Goal: Communication & Community: Answer question/provide support

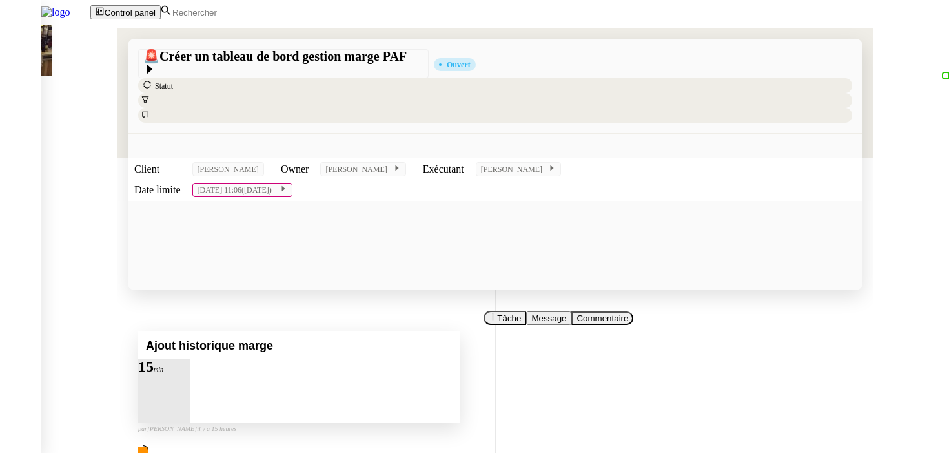
click at [190, 374] on div at bounding box center [164, 374] width 52 height 0
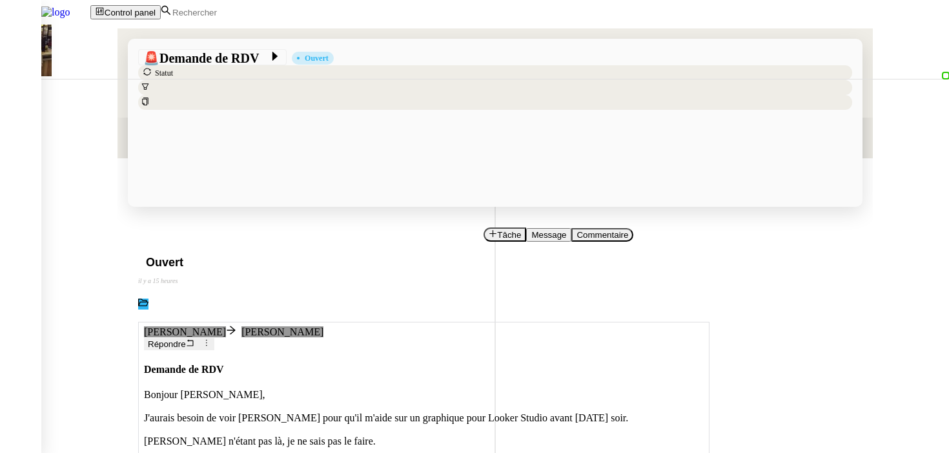
scroll to position [63, 0]
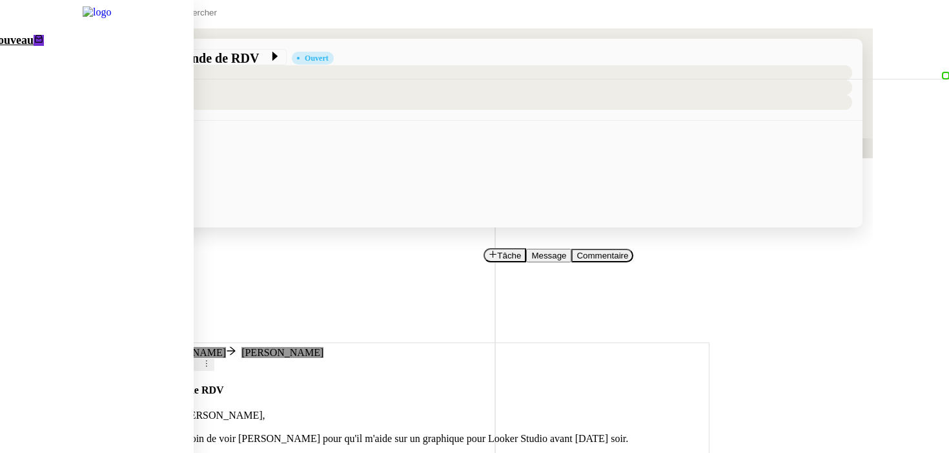
click at [45, 57] on link "Nouveau 0 1 2 3 4 5 6 7 8 9 0 1 2 3 4 5 6 7 8 9" at bounding box center [81, 264] width 225 height 473
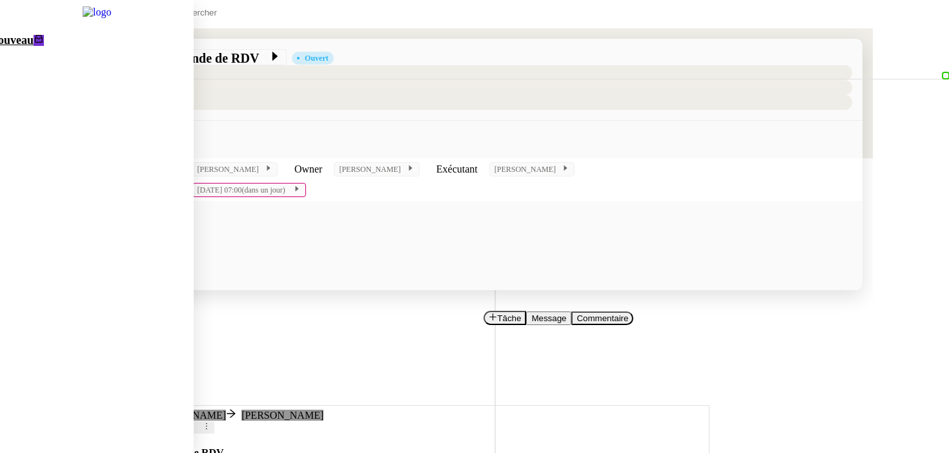
click at [34, 46] on span "Nouveau" at bounding box center [12, 40] width 44 height 13
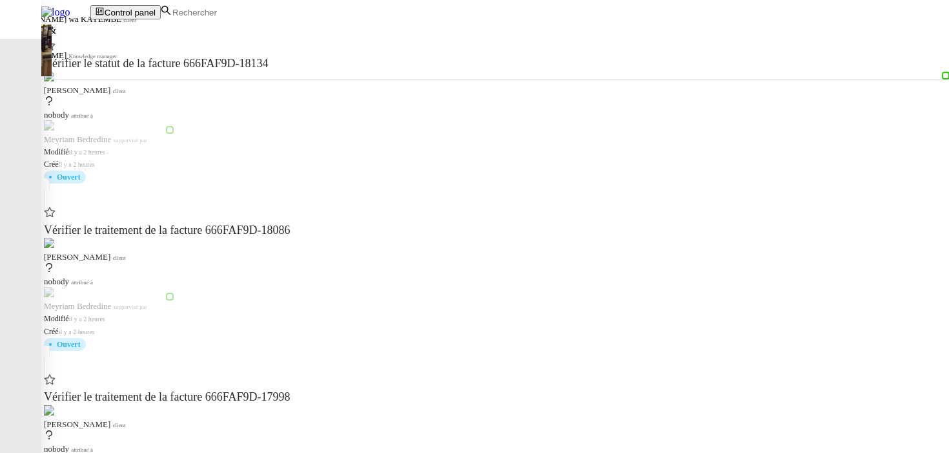
scroll to position [361, 0]
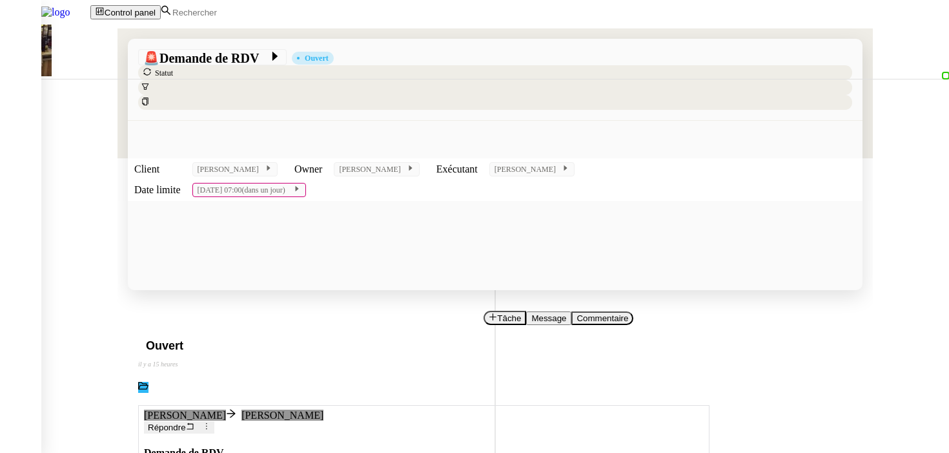
click at [186, 423] on span "Répondre" at bounding box center [167, 428] width 38 height 10
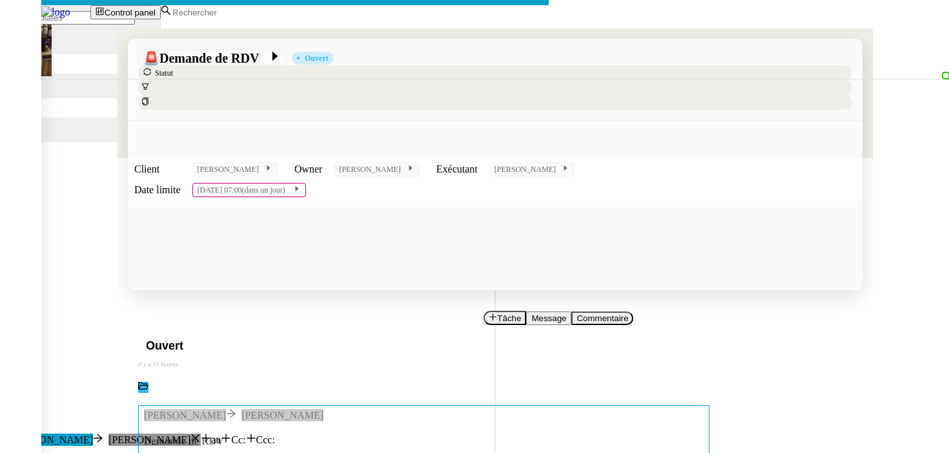
click at [96, 185] on nz-modal-container "Service Common Other [PERSON_NAME] au Cc: Ccc: Demande de RDV Reformuler C'est …" at bounding box center [474, 315] width 949 height 631
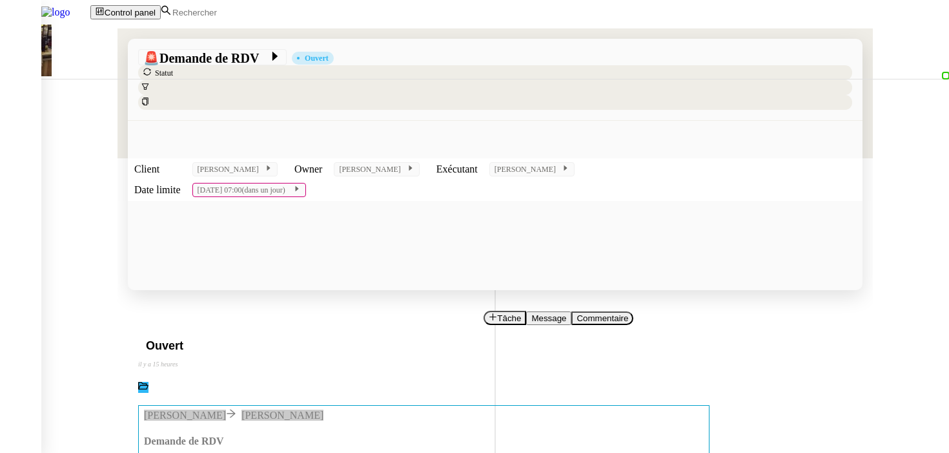
click at [134, 452] on link "[PERSON_NAME]" at bounding box center [93, 459] width 82 height 11
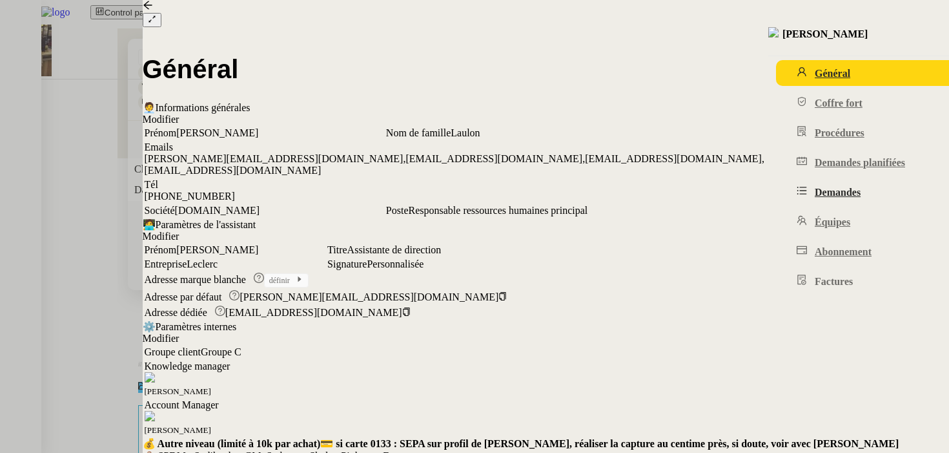
click at [776, 204] on link "Demandes" at bounding box center [887, 192] width 222 height 26
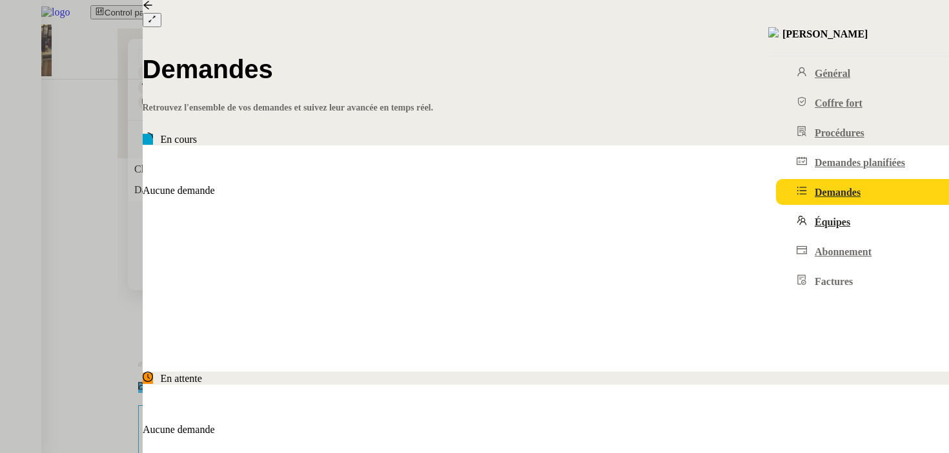
click at [776, 234] on link "Équipes" at bounding box center [887, 222] width 222 height 26
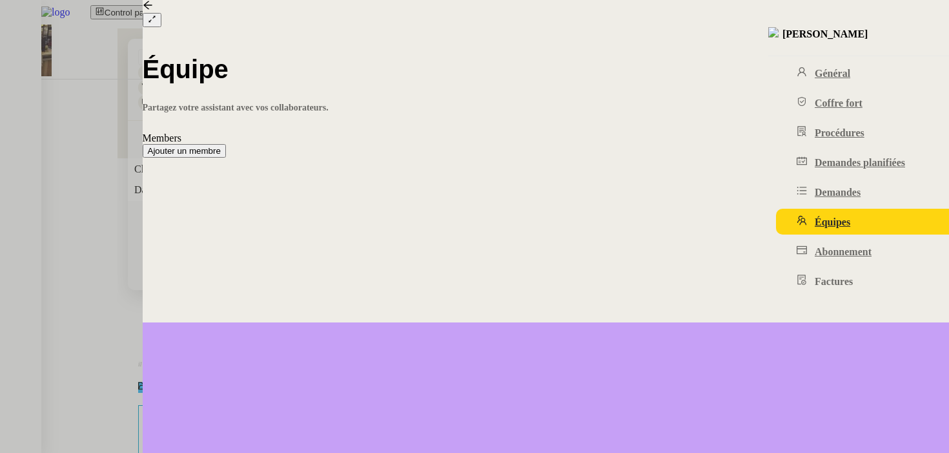
click at [221, 146] on span "Ajouter un membre" at bounding box center [184, 151] width 73 height 10
click at [87, 187] on nz-modal-container "Nouveau membre Prénom Nom de famille Email Droit Sélectionner Envoyer un email …" at bounding box center [474, 93] width 949 height 187
click at [114, 336] on div at bounding box center [474, 226] width 949 height 453
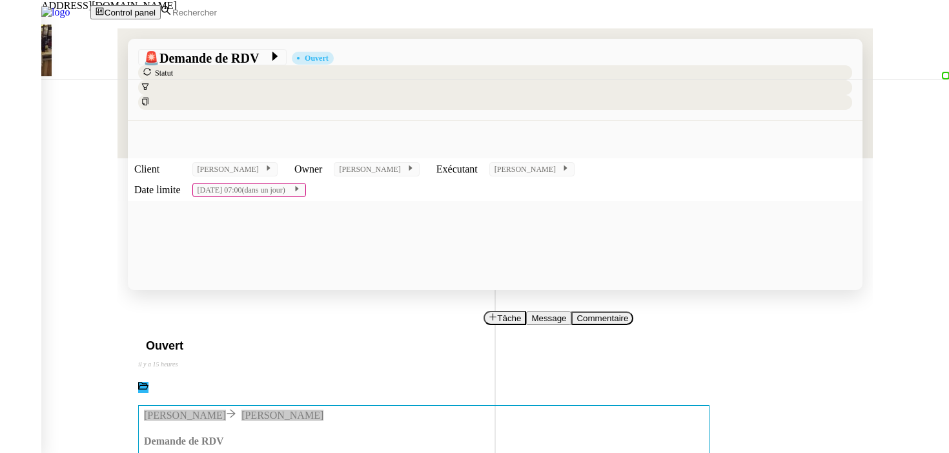
click at [116, 12] on div "[EMAIL_ADDRESS][DOMAIN_NAME]" at bounding box center [93, 6] width 187 height 12
copy div "[EMAIL_ADDRESS][DOMAIN_NAME]"
click at [134, 452] on link "[PERSON_NAME]" at bounding box center [93, 459] width 82 height 11
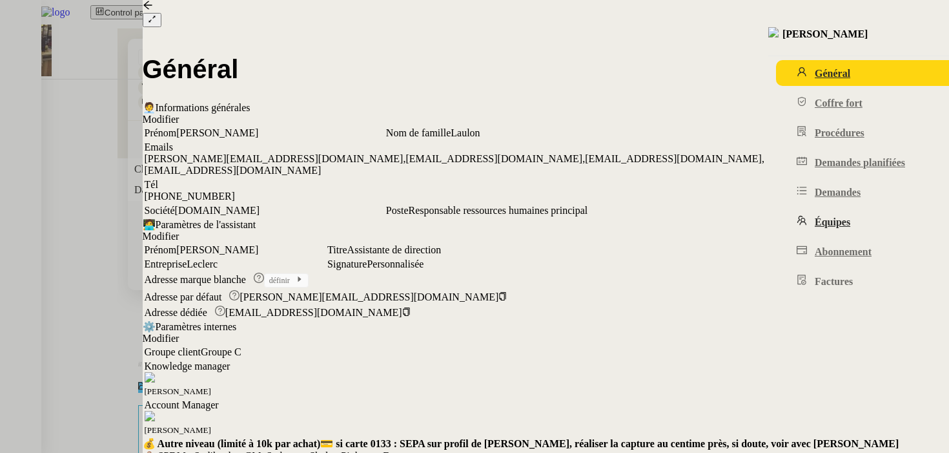
click at [815, 227] on span "Équipes" at bounding box center [833, 221] width 36 height 11
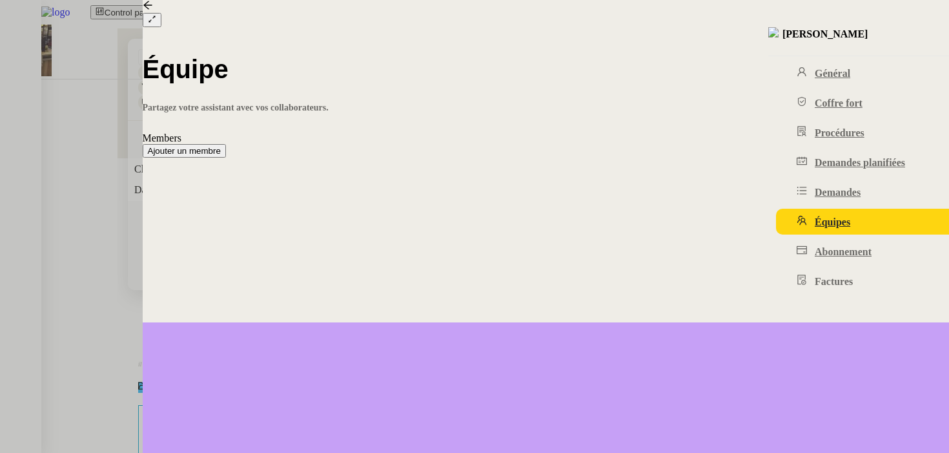
click at [221, 146] on span "Ajouter un membre" at bounding box center [184, 151] width 73 height 10
click at [114, 101] on input "email" at bounding box center [57, 95] width 114 height 14
paste input "[EMAIL_ADDRESS][DOMAIN_NAME]"
click at [114, 101] on input "[EMAIL_ADDRESS][DOMAIN_NAME]" at bounding box center [57, 95] width 114 height 14
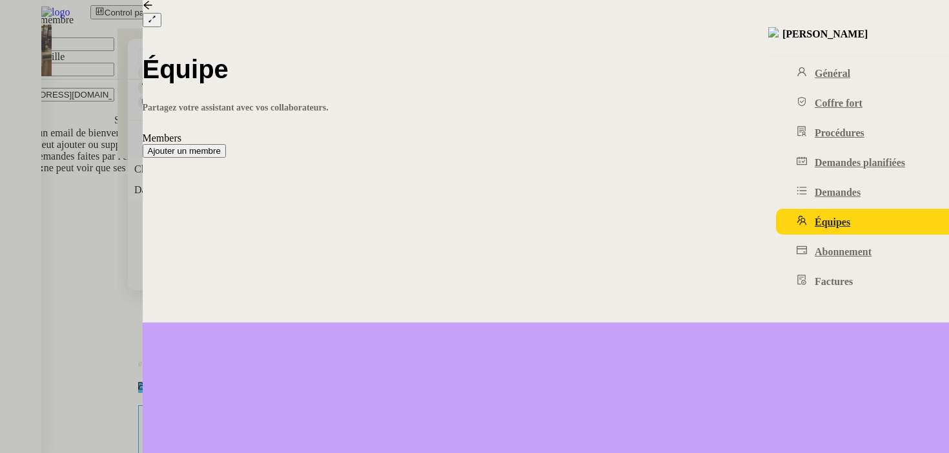
click at [114, 101] on input "[EMAIL_ADDRESS][DOMAIN_NAME]" at bounding box center [57, 95] width 114 height 14
type input "[EMAIL_ADDRESS][DOMAIN_NAME]"
click at [114, 51] on input at bounding box center [57, 44] width 114 height 14
paste input "alyssa"
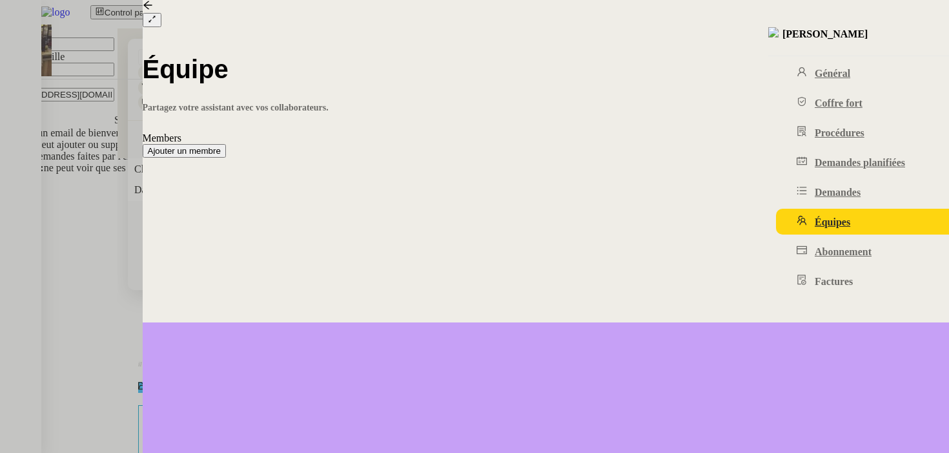
drag, startPoint x: 405, startPoint y: 113, endPoint x: 375, endPoint y: 113, distance: 30.3
click at [336, 51] on nz-form-item "Prénom alyssa" at bounding box center [168, 38] width 336 height 25
type input "Alyssa"
click at [114, 101] on input "[EMAIL_ADDRESS][DOMAIN_NAME]" at bounding box center [57, 95] width 114 height 14
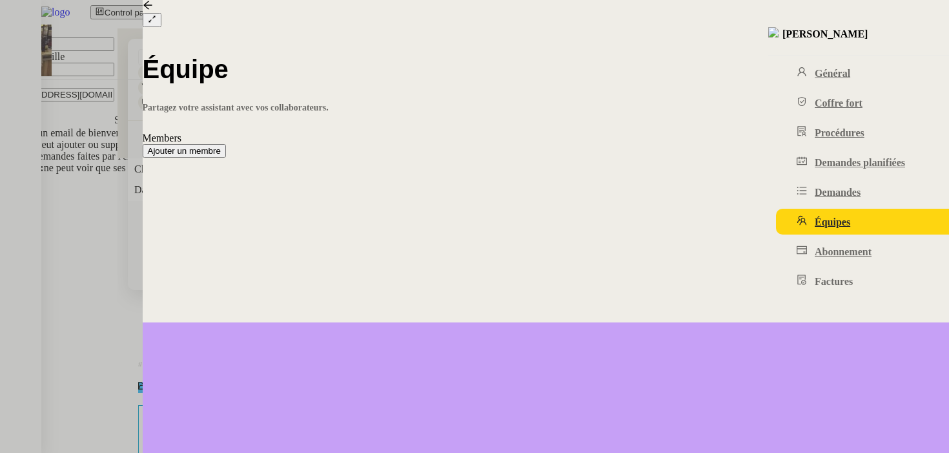
click at [114, 76] on input at bounding box center [57, 70] width 114 height 14
paste input "dumeunier"
drag, startPoint x: 404, startPoint y: 142, endPoint x: 365, endPoint y: 142, distance: 38.1
click at [336, 76] on nz-form-item "Nom de famille [PERSON_NAME]" at bounding box center [168, 63] width 336 height 25
type input "Dumeunier"
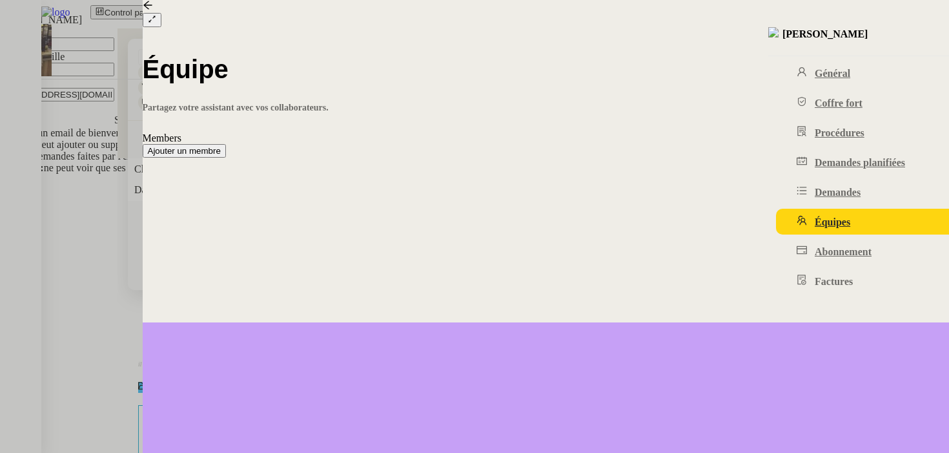
click at [336, 139] on form "Prénom Alyssa Nom de famille Dumeunier Email [EMAIL_ADDRESS][DOMAIN_NAME] Droit…" at bounding box center [168, 82] width 336 height 113
click at [114, 127] on input at bounding box center [57, 121] width 114 height 14
click at [184, 211] on div "Membre" at bounding box center [92, 205] width 184 height 12
click at [32, 185] on span "Ajouter" at bounding box center [18, 181] width 27 height 10
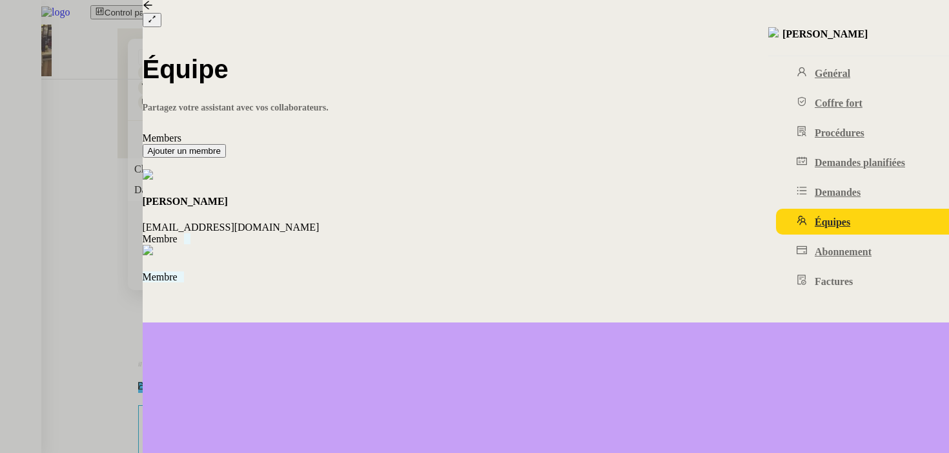
click at [465, 245] on nz-list-item-meta at bounding box center [546, 251] width 807 height 13
click at [268, 187] on nz-modal-container "Nouveau membre Prénom Nom de famille Email Droit Membre Envoyer un email de bie…" at bounding box center [474, 93] width 949 height 187
click at [544, 245] on nz-list-item-meta at bounding box center [546, 251] width 807 height 13
click at [45, 185] on span "Supprimer" at bounding box center [24, 181] width 39 height 10
click at [61, 225] on button "Ok" at bounding box center [50, 219] width 21 height 14
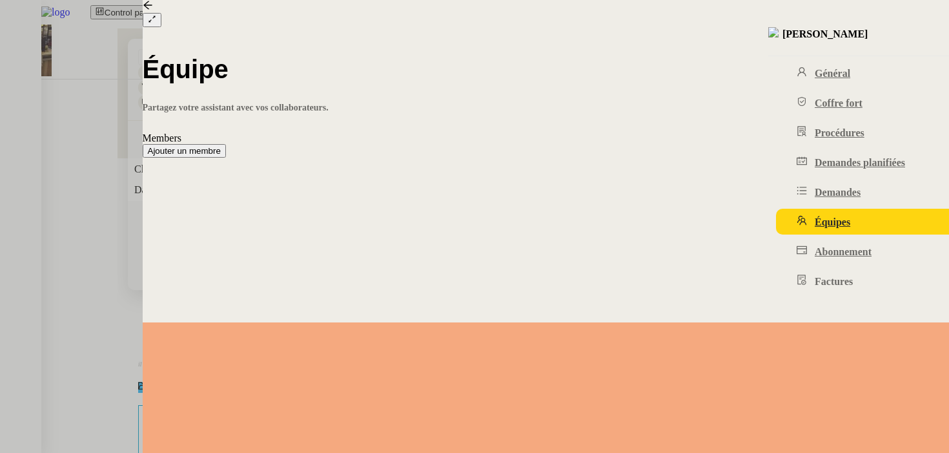
click at [221, 146] on span "Ajouter un membre" at bounding box center [184, 151] width 73 height 10
click at [114, 51] on input at bounding box center [57, 44] width 114 height 14
type input "Alyssa"
type input "Dumeunier"
click at [114, 101] on input "email" at bounding box center [57, 95] width 114 height 14
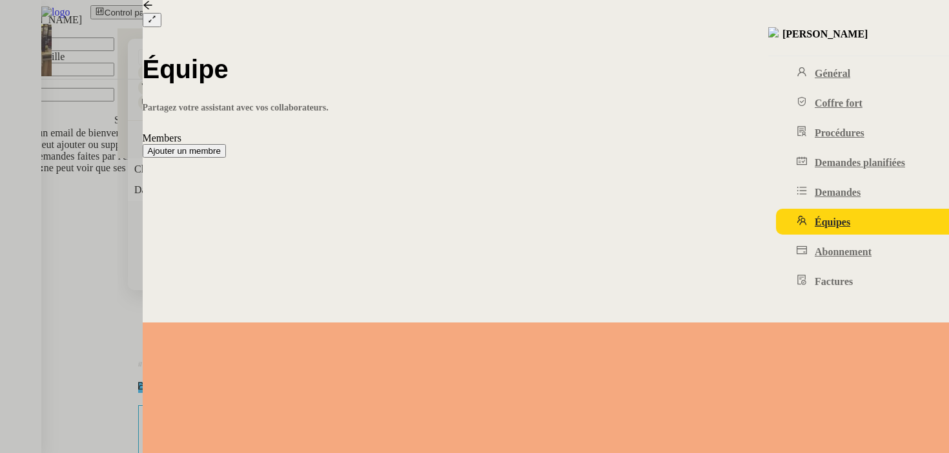
paste input "dumeunier"
type input "dumeunier"
paste input "[EMAIL_ADDRESS][DOMAIN_NAME]"
type input "[EMAIL_ADDRESS][DOMAIN_NAME]"
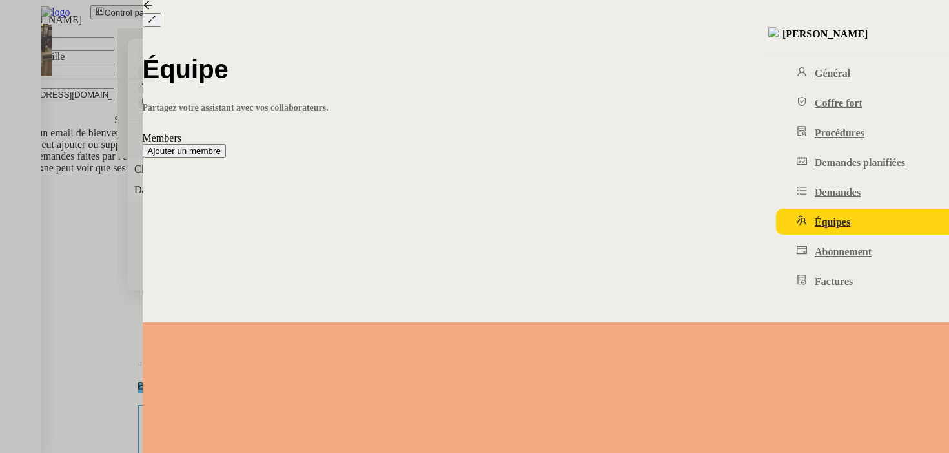
click at [114, 127] on input at bounding box center [57, 121] width 114 height 14
click at [184, 211] on nz-option-item "Membre" at bounding box center [92, 205] width 184 height 12
click at [336, 139] on nz-form-item "Envoyer un email de bienvenue" at bounding box center [168, 133] width 336 height 12
click at [32, 185] on span "Ajouter" at bounding box center [18, 181] width 27 height 10
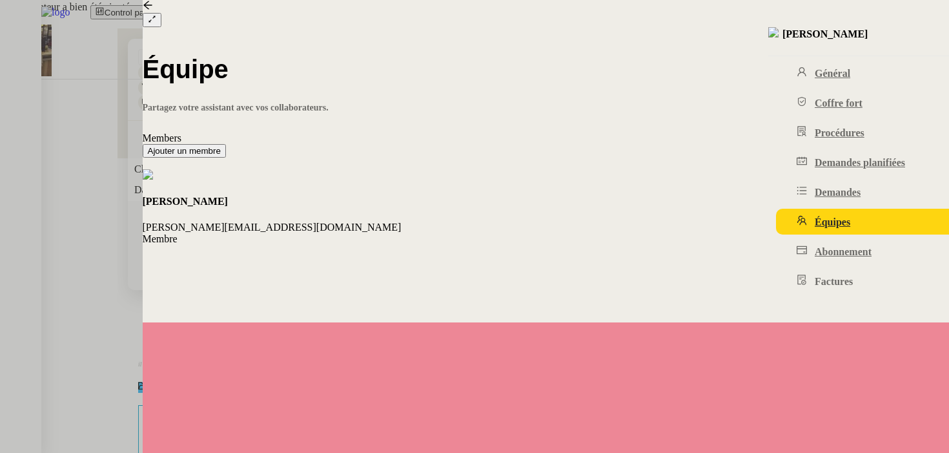
scroll to position [103, 0]
click at [222, 187] on nz-modal-container "Nouveau membre Prénom Nom de famille Email Droit Membre Envoyer un email de bie…" at bounding box center [474, 93] width 949 height 187
click at [125, 240] on div at bounding box center [474, 226] width 949 height 453
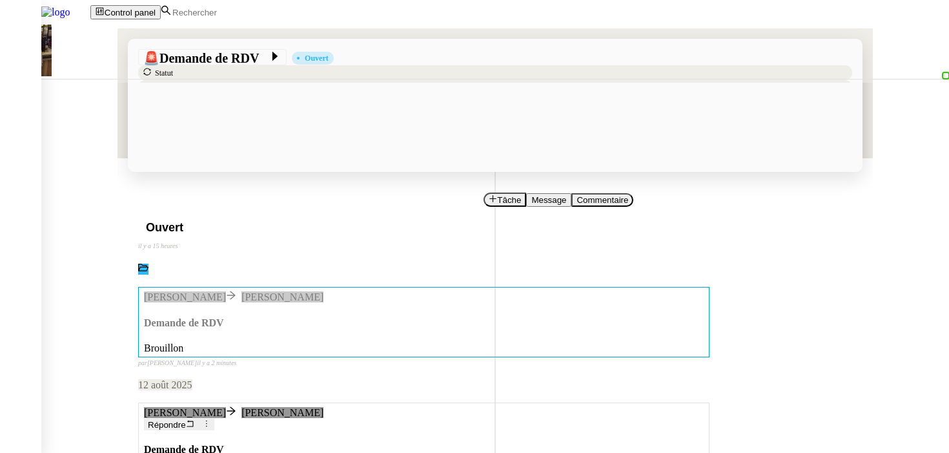
scroll to position [39, 0]
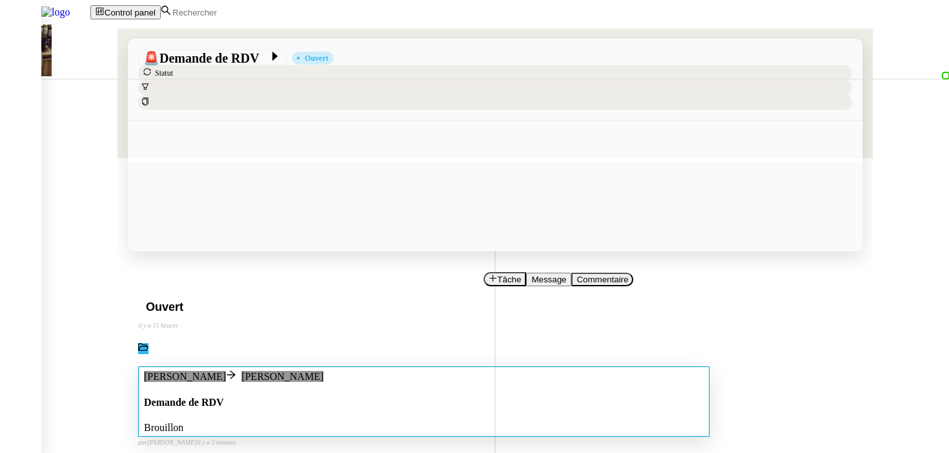
click at [310, 422] on div "Brouillon" at bounding box center [424, 428] width 560 height 12
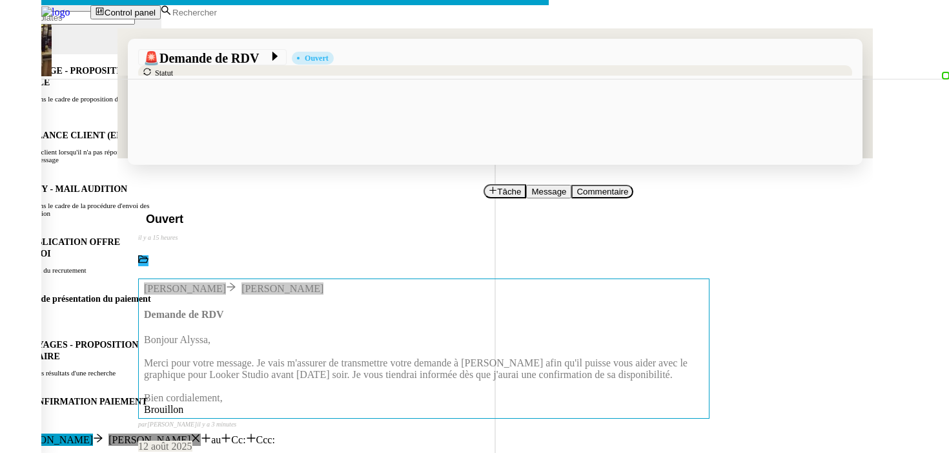
type input "[DATE] 10 heures"
drag, startPoint x: 593, startPoint y: 164, endPoint x: 469, endPoint y: 130, distance: 129.1
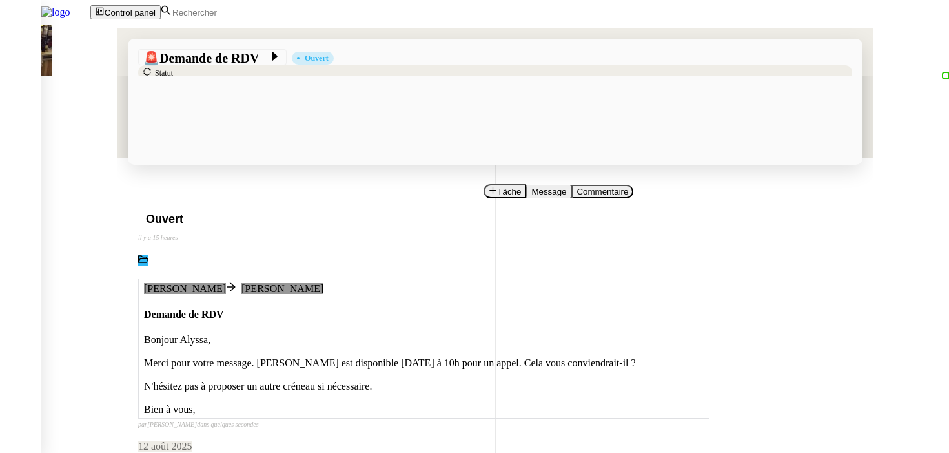
scroll to position [0, 0]
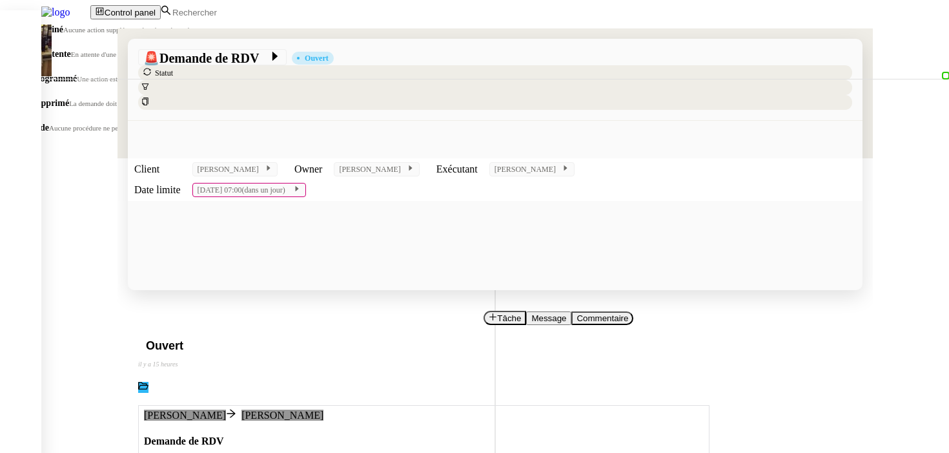
click at [71, 59] on span "En attente" at bounding box center [51, 54] width 40 height 10
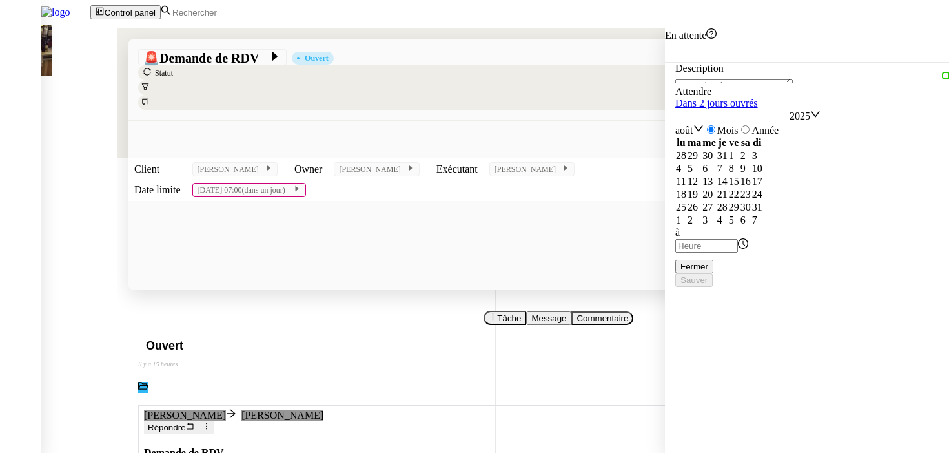
click at [719, 108] on link "Dans 2 jours ouvrés" at bounding box center [716, 103] width 83 height 11
type input "07:00"
click at [687, 201] on td "18" at bounding box center [681, 194] width 12 height 13
click at [708, 285] on span "Sauver" at bounding box center [694, 280] width 27 height 10
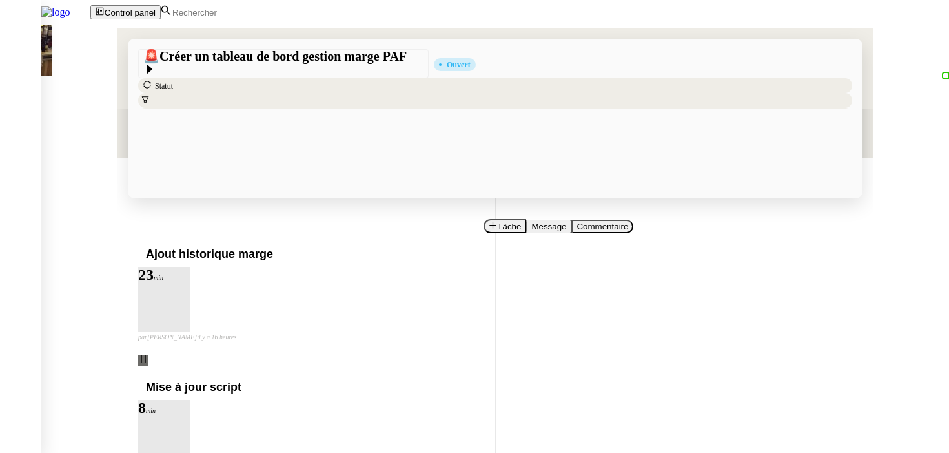
scroll to position [99, 0]
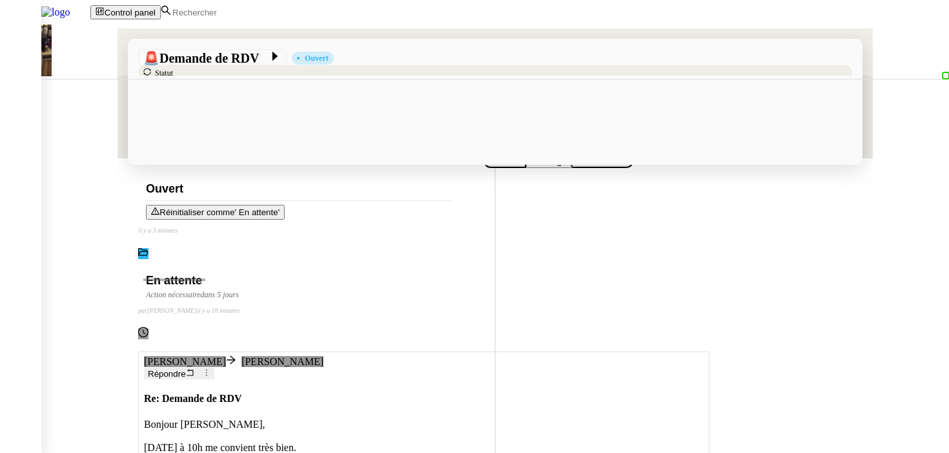
scroll to position [158, 0]
click at [84, 12] on div "[EMAIL_ADDRESS][DOMAIN_NAME]" at bounding box center [93, 6] width 187 height 12
copy div "[EMAIL_ADDRESS][DOMAIN_NAME]"
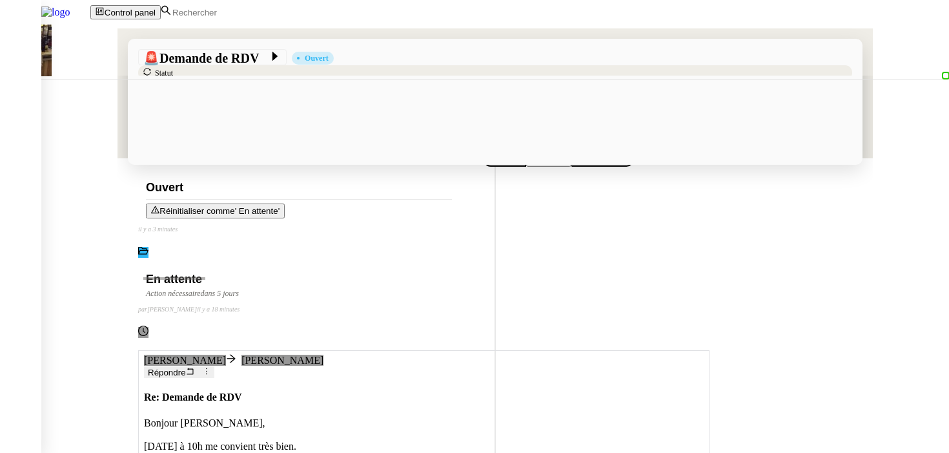
click at [186, 367] on span "Répondre" at bounding box center [167, 372] width 38 height 10
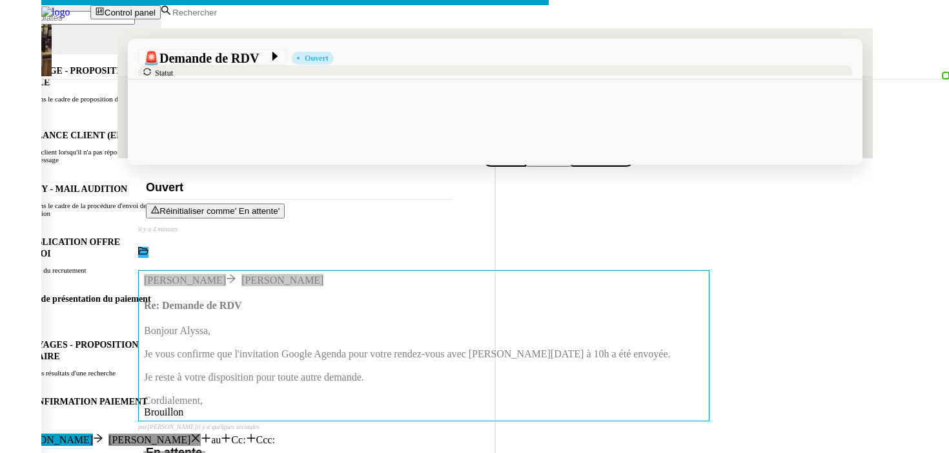
drag, startPoint x: 487, startPoint y: 166, endPoint x: 544, endPoint y: 165, distance: 57.5
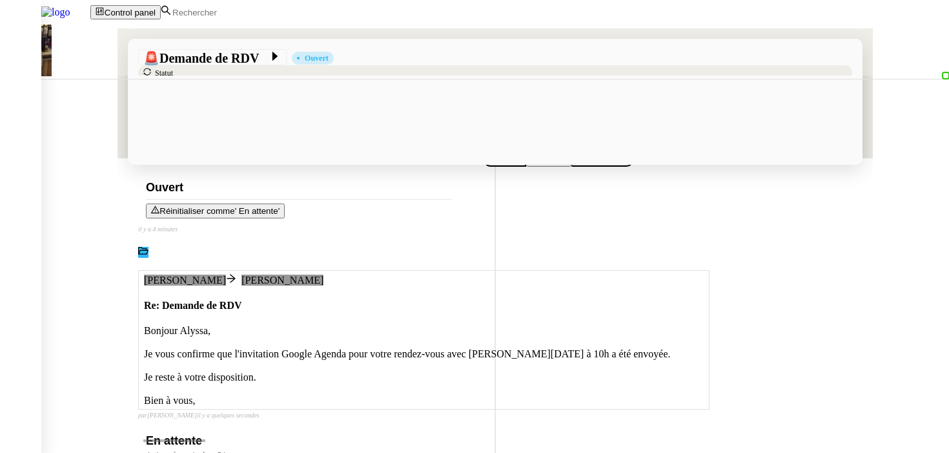
scroll to position [0, 0]
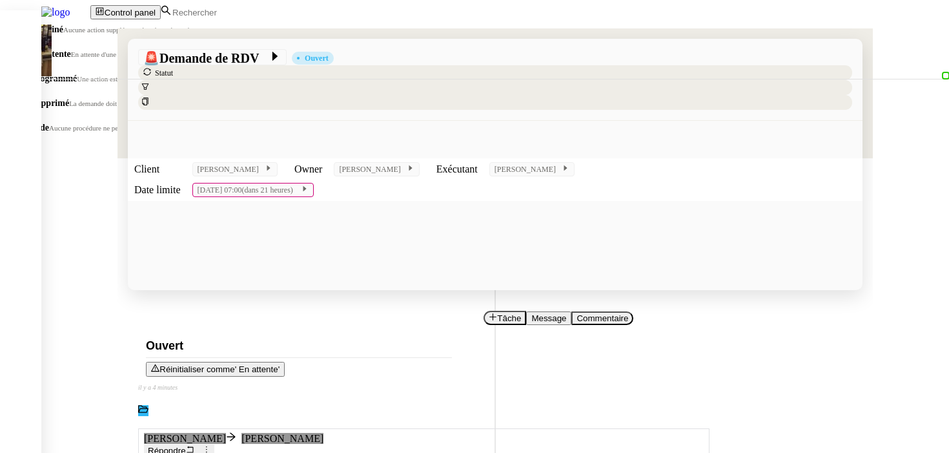
click at [194, 83] on span "Une action est programmée dans le futur." at bounding box center [135, 79] width 117 height 8
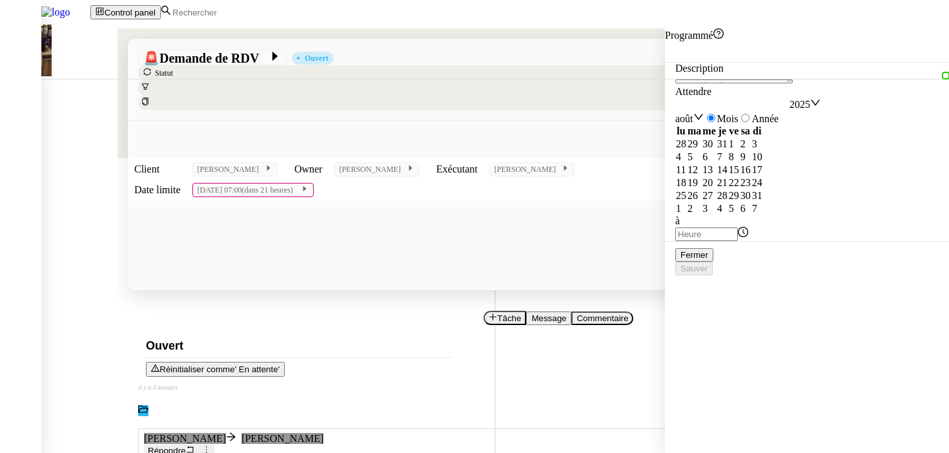
click at [728, 176] on div "14" at bounding box center [722, 170] width 10 height 12
click at [714, 241] on input "text" at bounding box center [706, 234] width 63 height 14
click at [706, 125] on div "09" at bounding box center [487, 119] width 923 height 12
click at [742, 426] on div "55" at bounding box center [487, 432] width 923 height 12
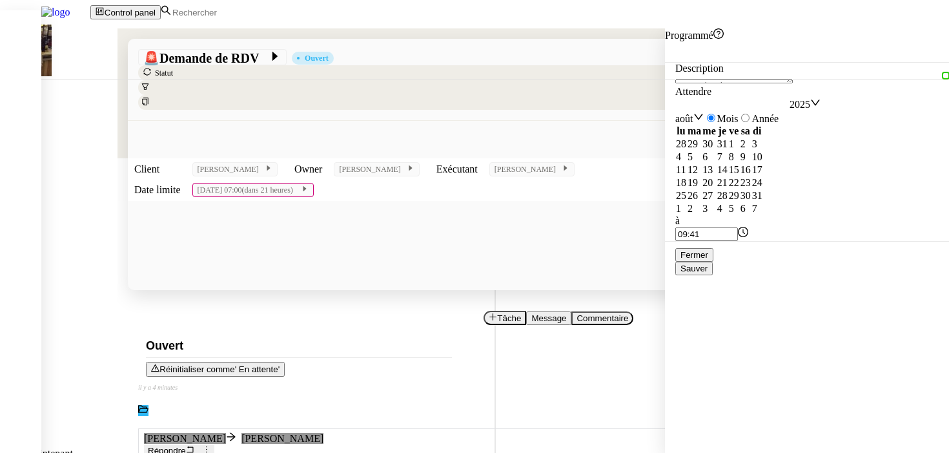
type input "09:55"
click at [713, 275] on button "Sauver" at bounding box center [693, 269] width 37 height 14
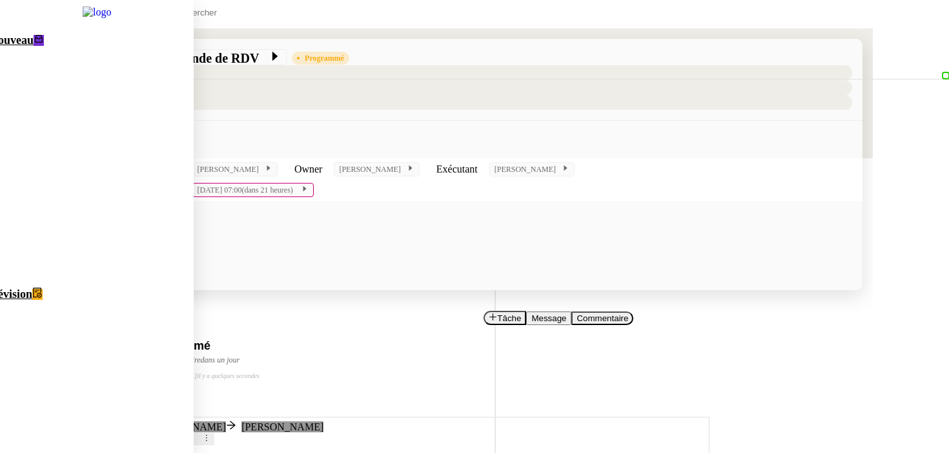
click at [34, 42] on span "Nouveau" at bounding box center [12, 40] width 44 height 13
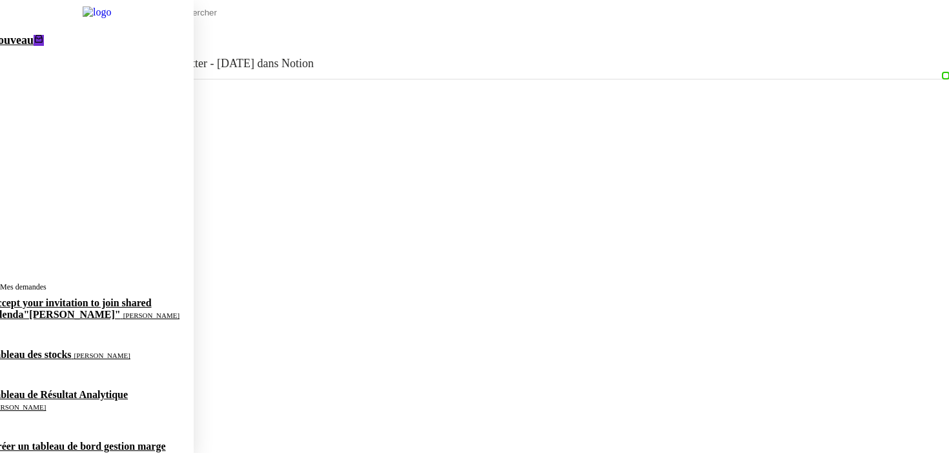
click at [27, 452] on span "[PERSON_NAME]" at bounding box center [39, 459] width 56 height 8
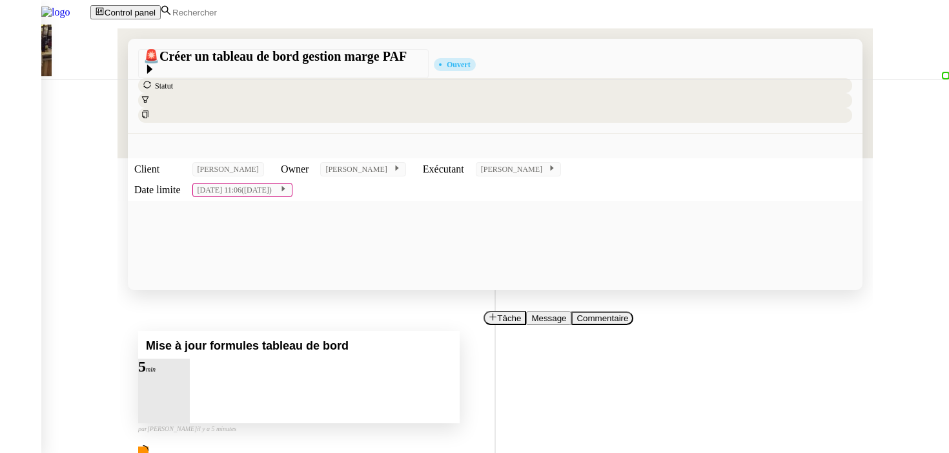
click at [169, 367] on icon at bounding box center [164, 372] width 10 height 10
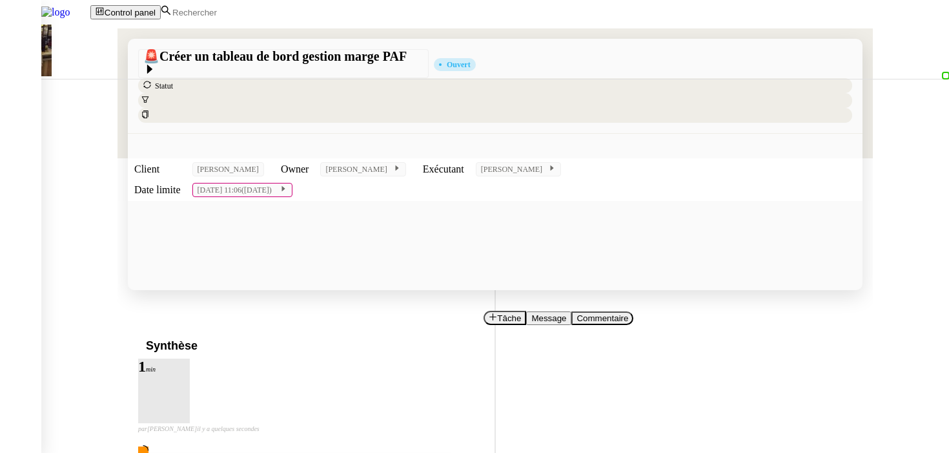
scroll to position [88, 0]
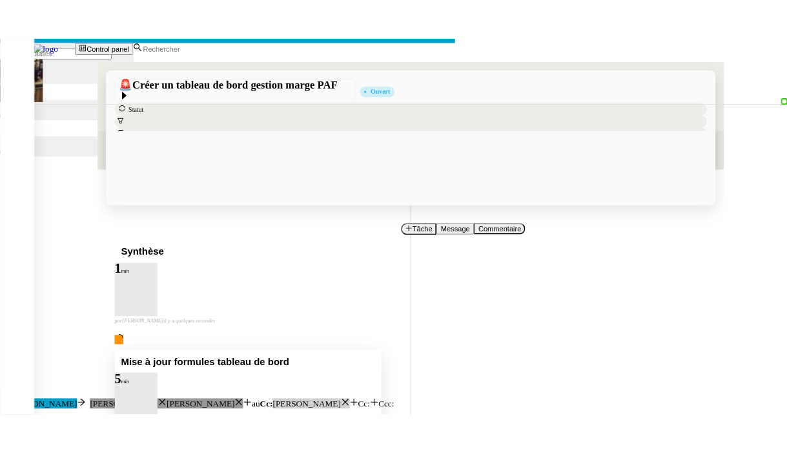
scroll to position [0, 27]
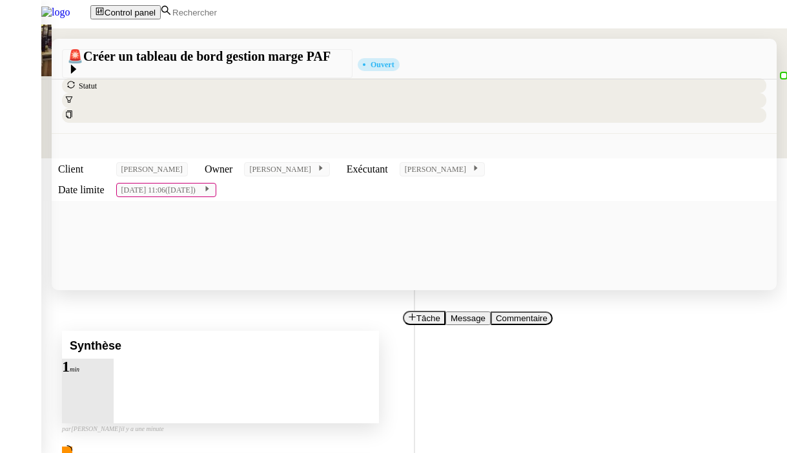
click at [114, 374] on div at bounding box center [88, 374] width 52 height 0
click at [114, 374] on button at bounding box center [101, 374] width 26 height 0
click at [379, 331] on div "Synthèse" at bounding box center [220, 345] width 317 height 28
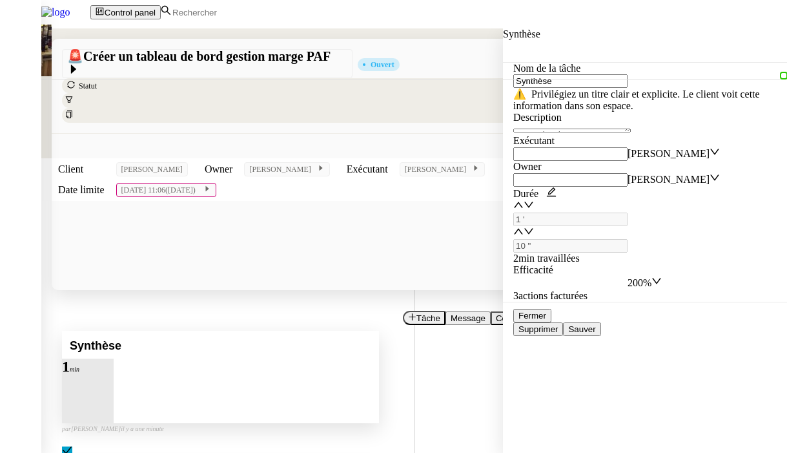
click at [595, 334] on span "Sauver" at bounding box center [581, 329] width 27 height 10
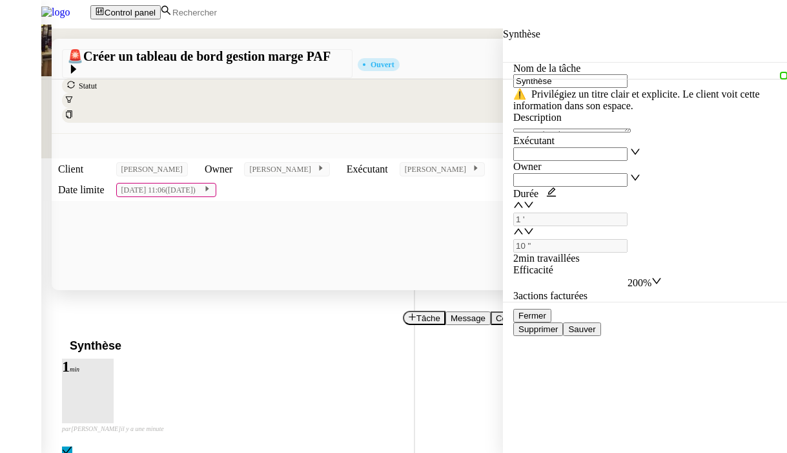
click at [134, 331] on div "Synthèse 1 min false par [PERSON_NAME] il y a une minute" at bounding box center [414, 394] width 704 height 127
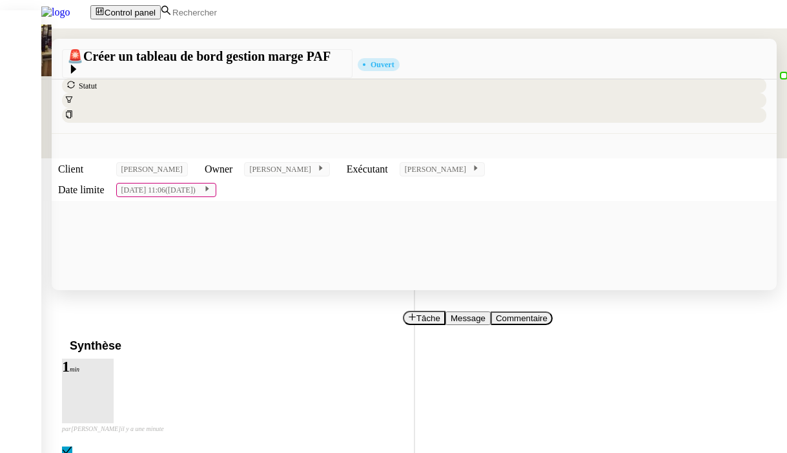
click at [136, 331] on div "Synthèse 1 min false par [PERSON_NAME] il y a une minute" at bounding box center [414, 394] width 704 height 127
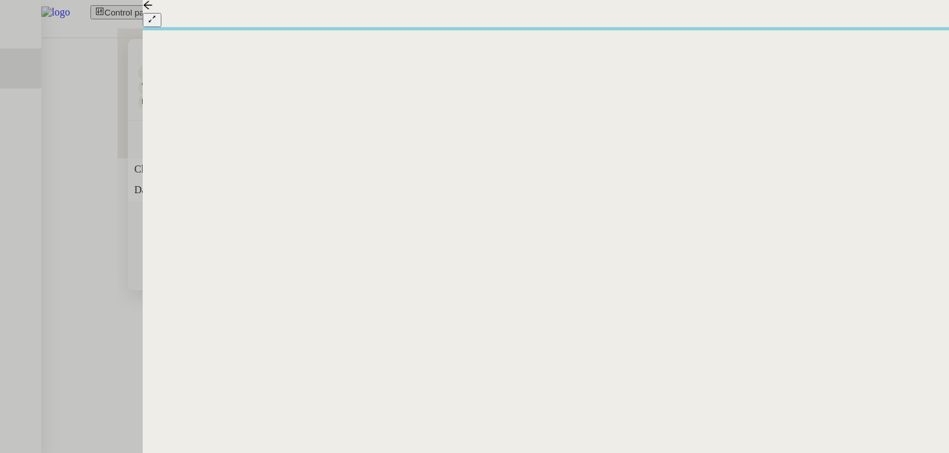
click at [118, 167] on div at bounding box center [474, 226] width 949 height 453
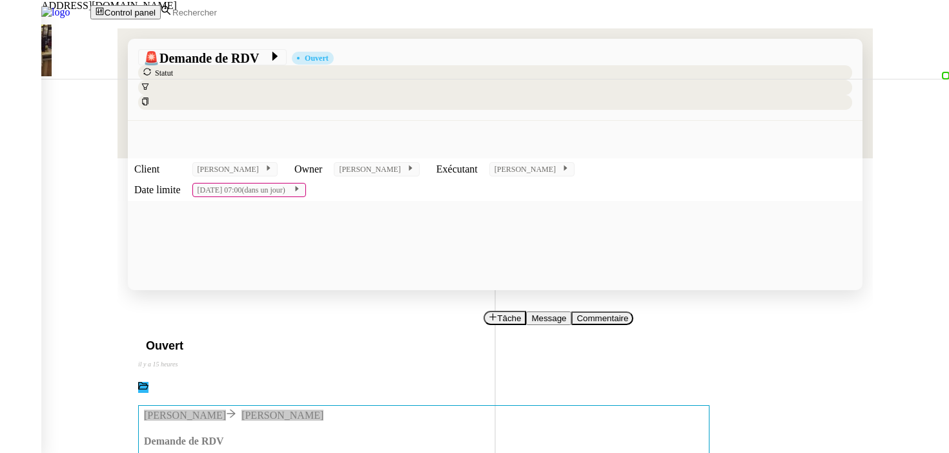
click at [98, 12] on div "[EMAIL_ADDRESS][DOMAIN_NAME]" at bounding box center [93, 6] width 187 height 12
copy div "[EMAIL_ADDRESS][DOMAIN_NAME]"
click at [134, 452] on link "[PERSON_NAME]" at bounding box center [93, 459] width 82 height 11
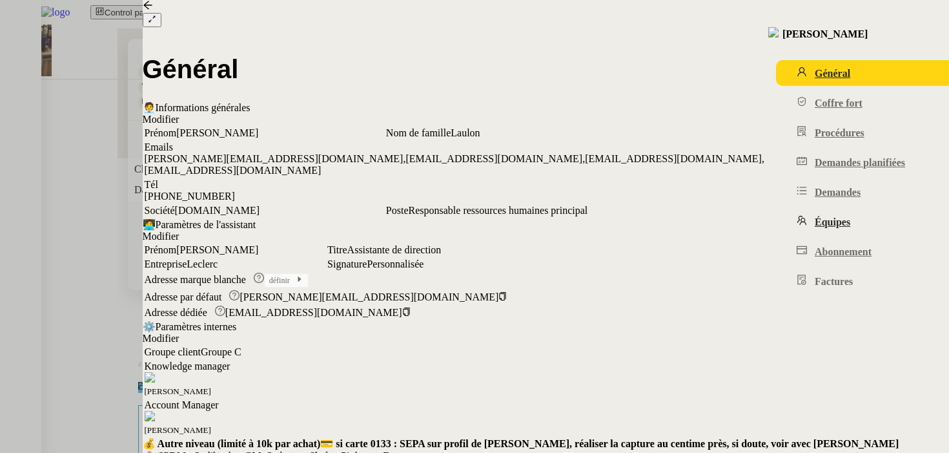
click at [776, 234] on link "Équipes" at bounding box center [887, 222] width 222 height 26
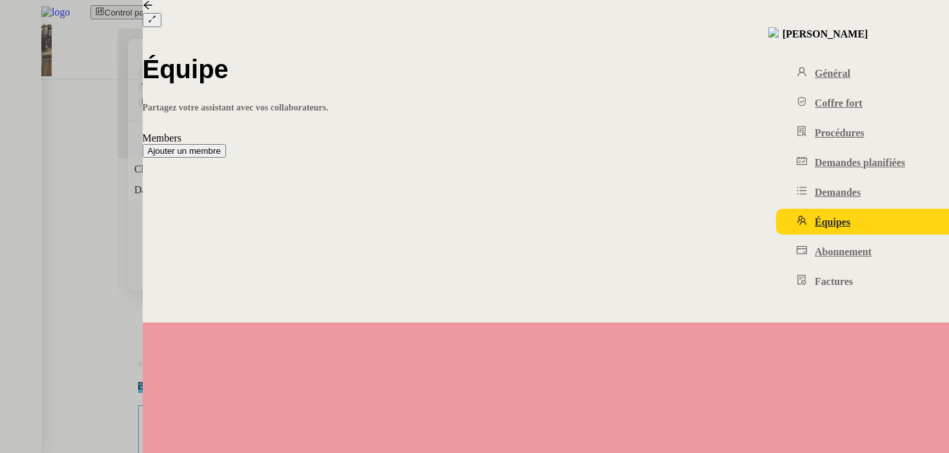
scroll to position [733, 0]
click at [45, 185] on span "Supprimer" at bounding box center [24, 181] width 39 height 10
click at [56, 223] on span "Ok" at bounding box center [50, 219] width 11 height 10
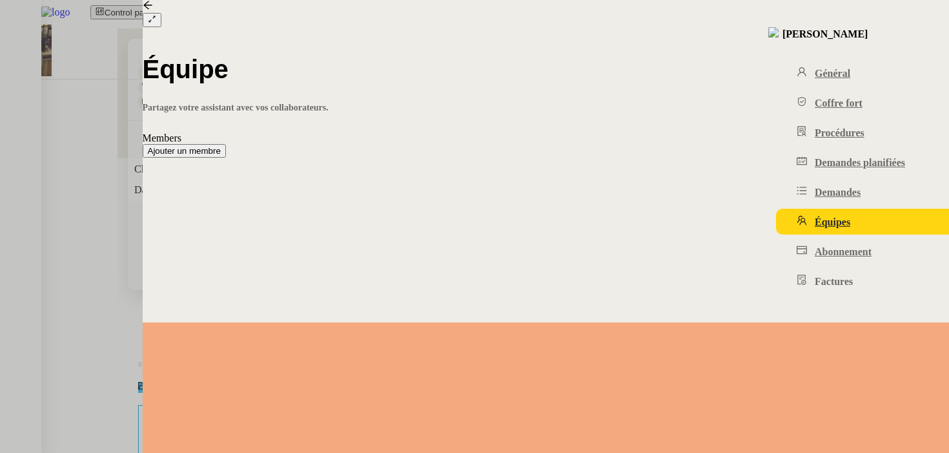
click at [72, 275] on div at bounding box center [474, 226] width 949 height 453
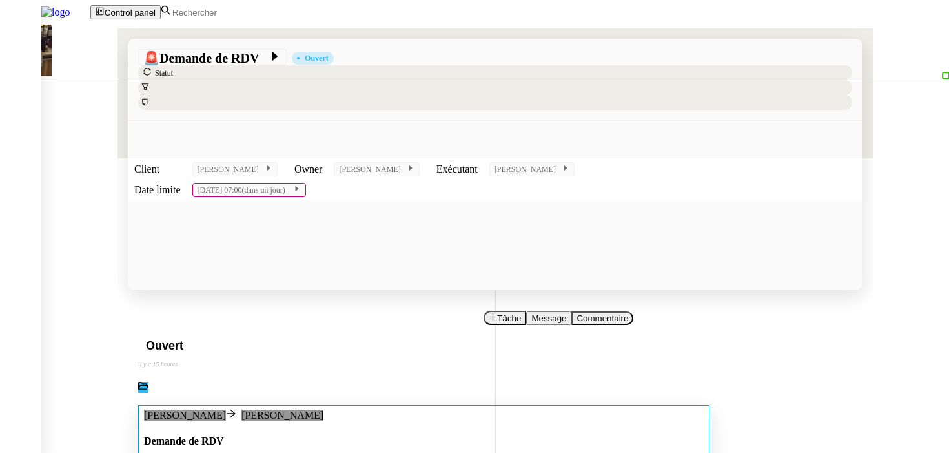
click at [336, 435] on h4 "Demande de RDV" at bounding box center [424, 441] width 560 height 12
